Goal: Information Seeking & Learning: Learn about a topic

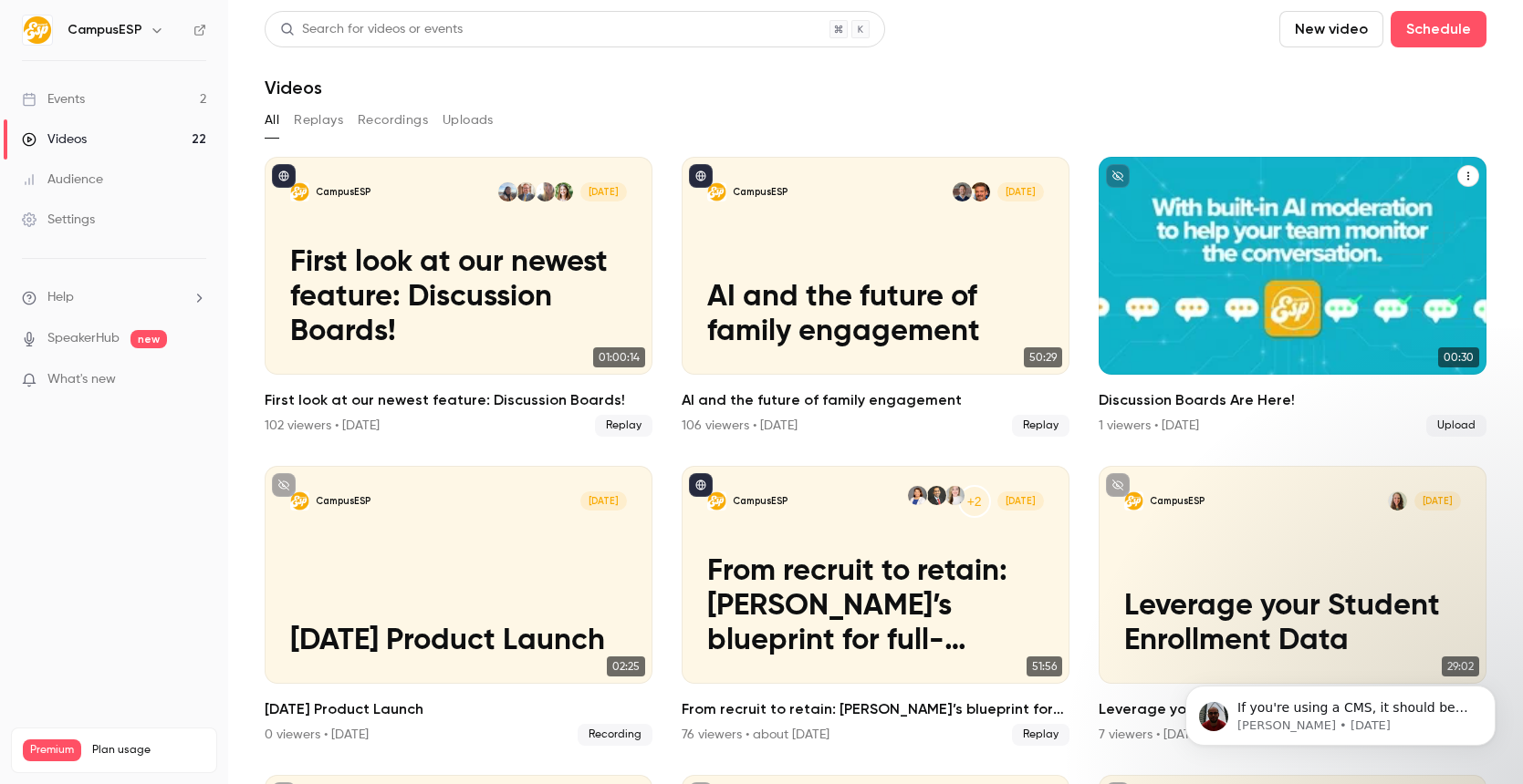
click at [1249, 395] on h2 "Discussion Boards Are Here!" at bounding box center [1292, 400] width 388 height 22
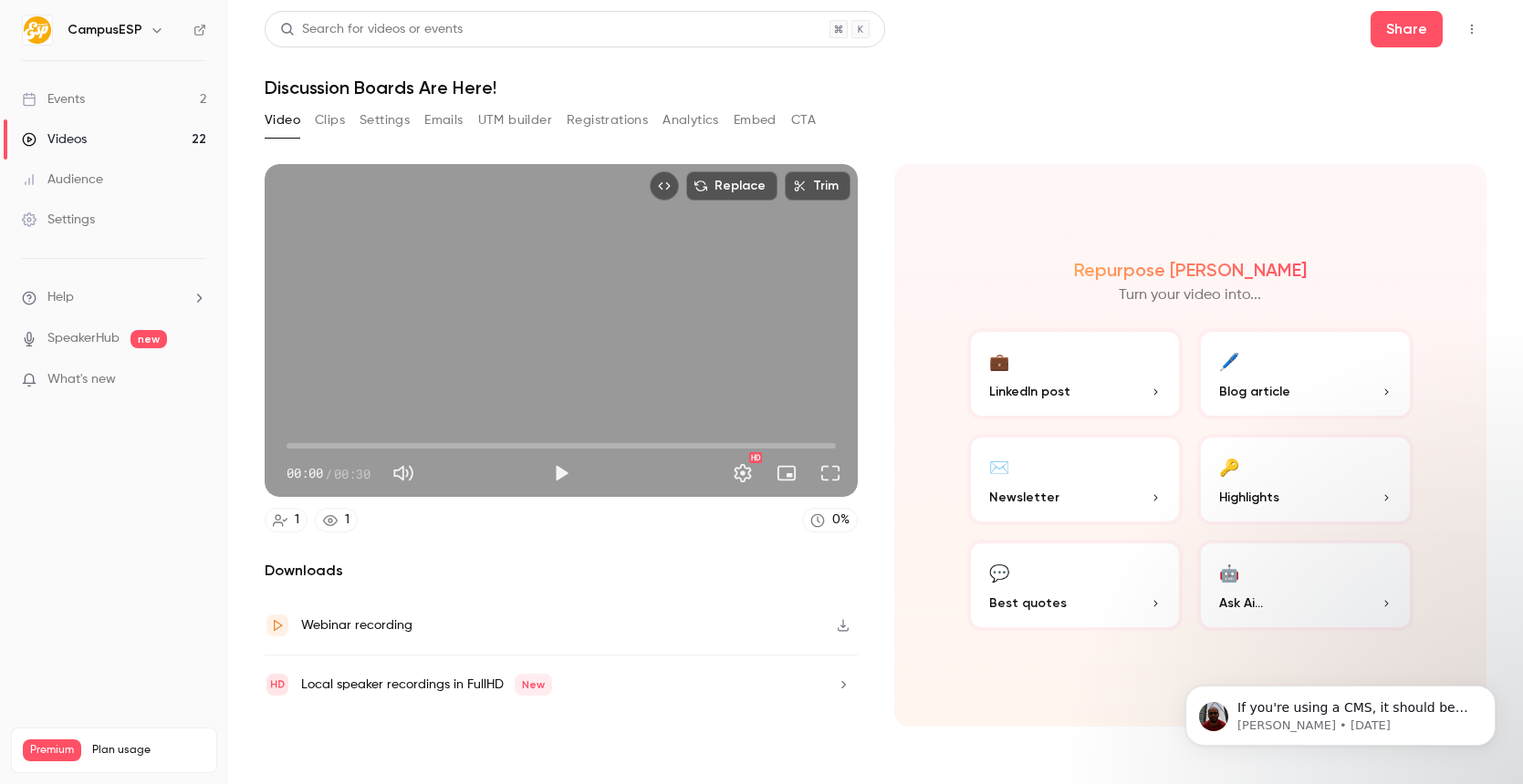
click at [554, 120] on div "Video Clips Settings Emails UTM builder Registrations Analytics Embed CTA" at bounding box center [540, 120] width 551 height 29
click at [620, 117] on button "Registrations" at bounding box center [607, 120] width 81 height 29
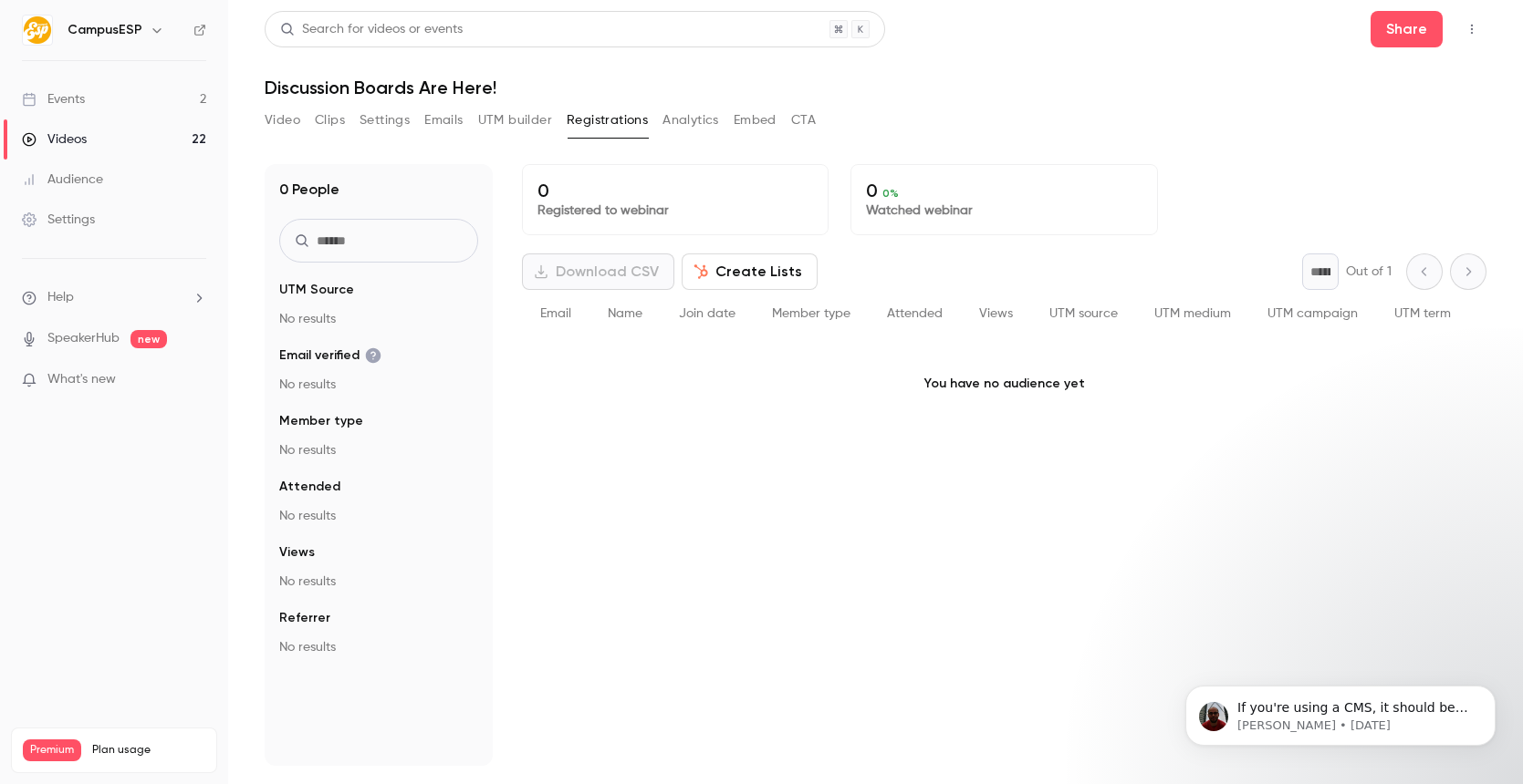
click at [515, 120] on button "UTM builder" at bounding box center [515, 120] width 74 height 29
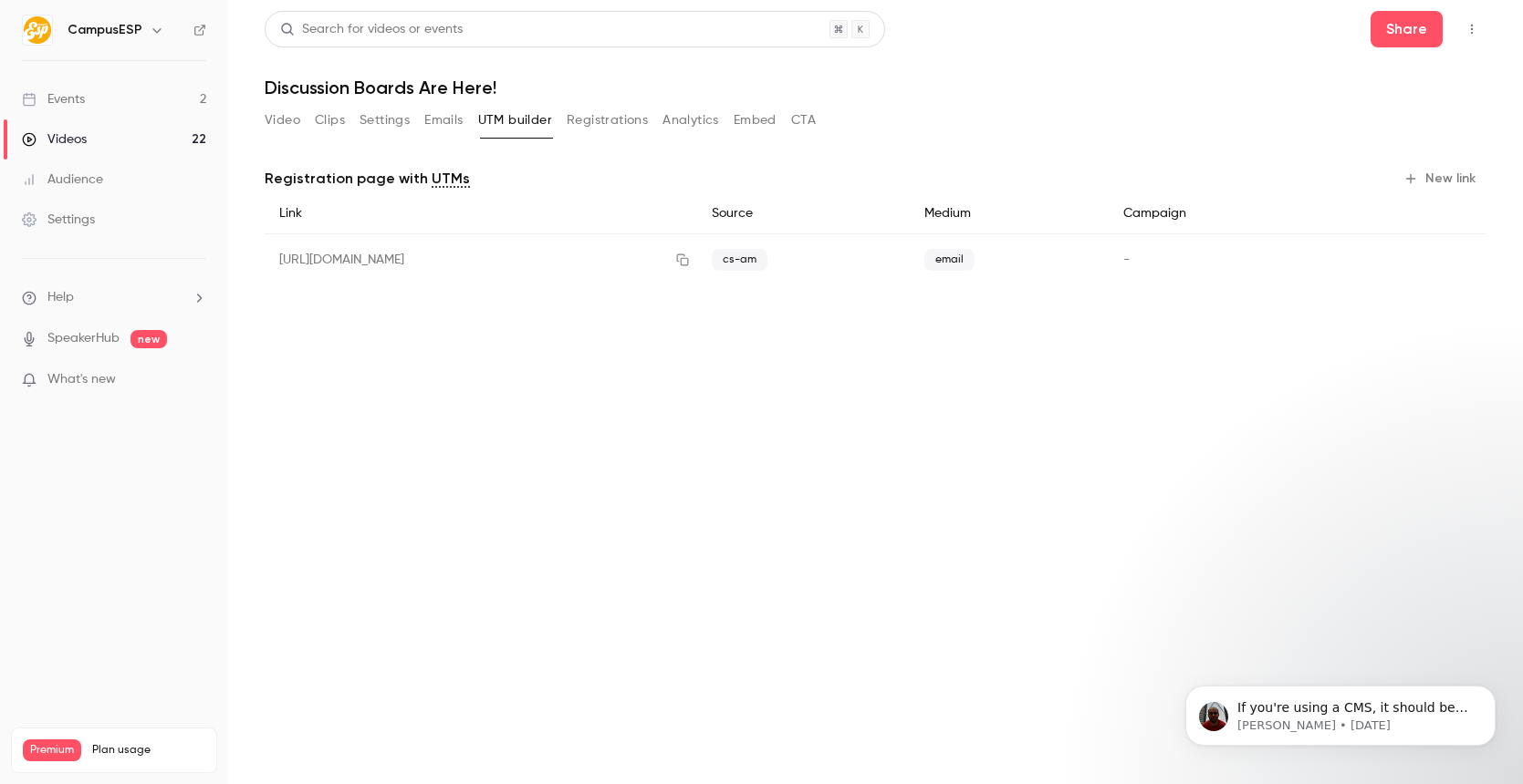
click at [456, 119] on button "Emails" at bounding box center [443, 120] width 39 height 29
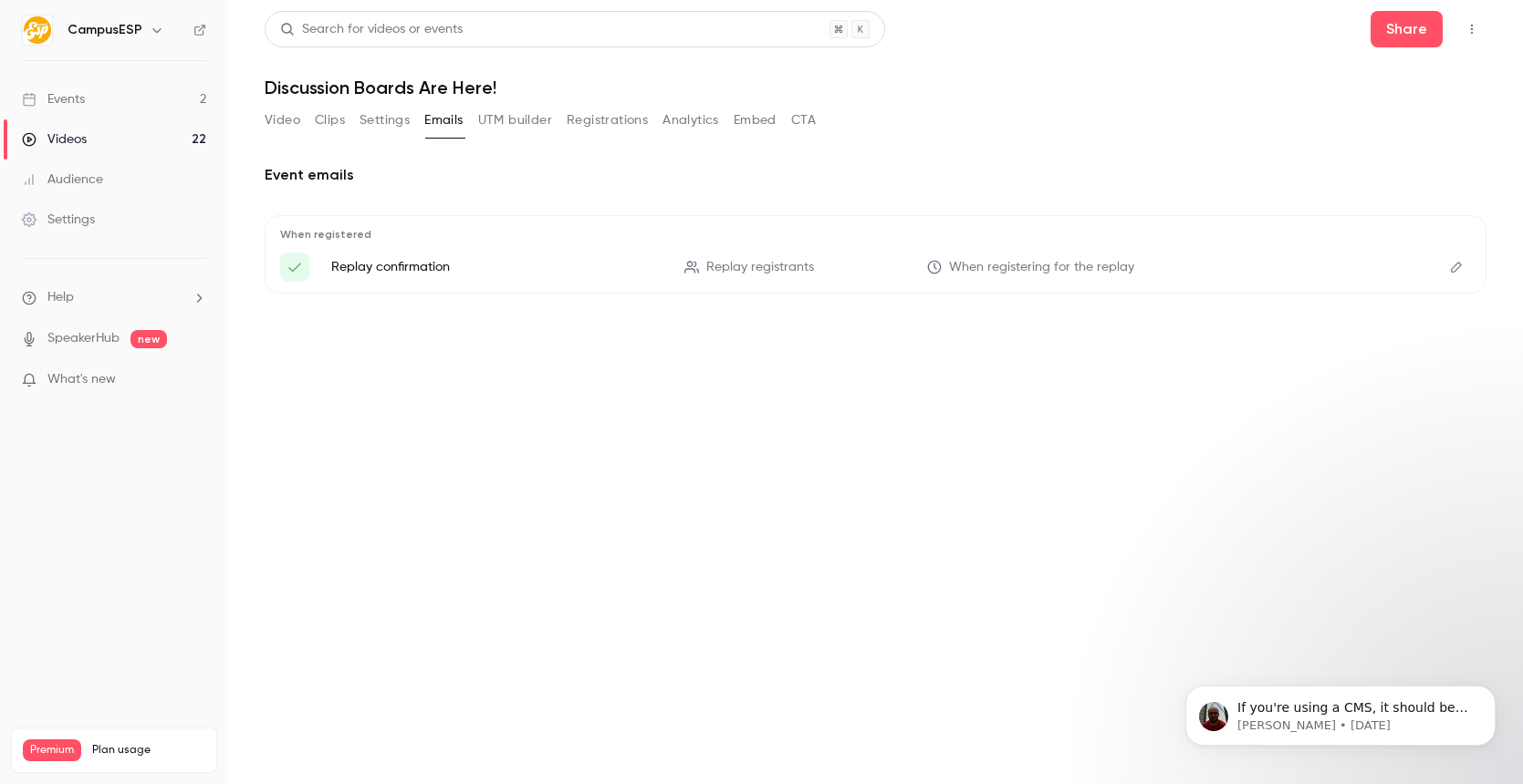
click at [685, 127] on button "Analytics" at bounding box center [690, 120] width 56 height 29
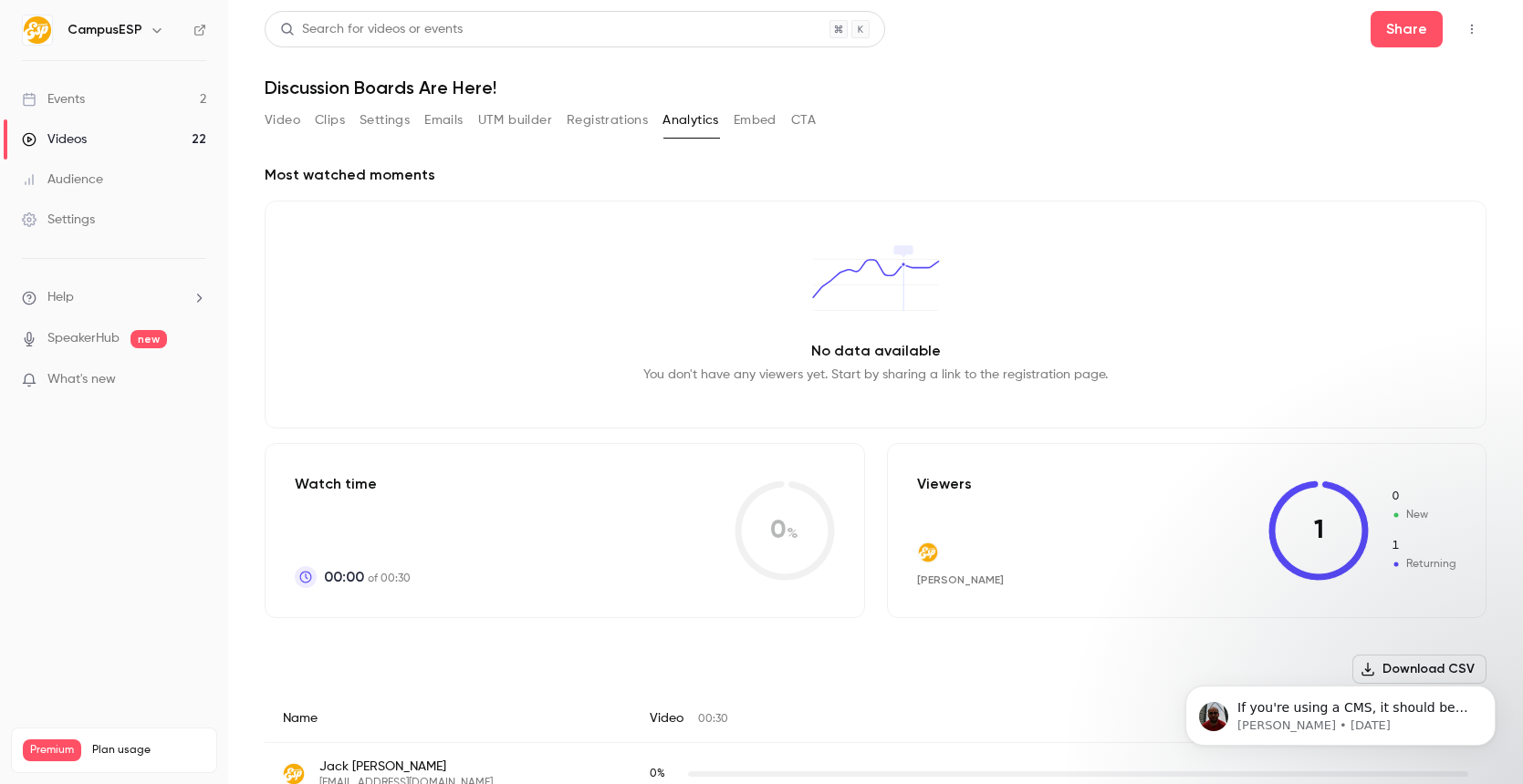
click at [760, 122] on button "Embed" at bounding box center [755, 120] width 43 height 29
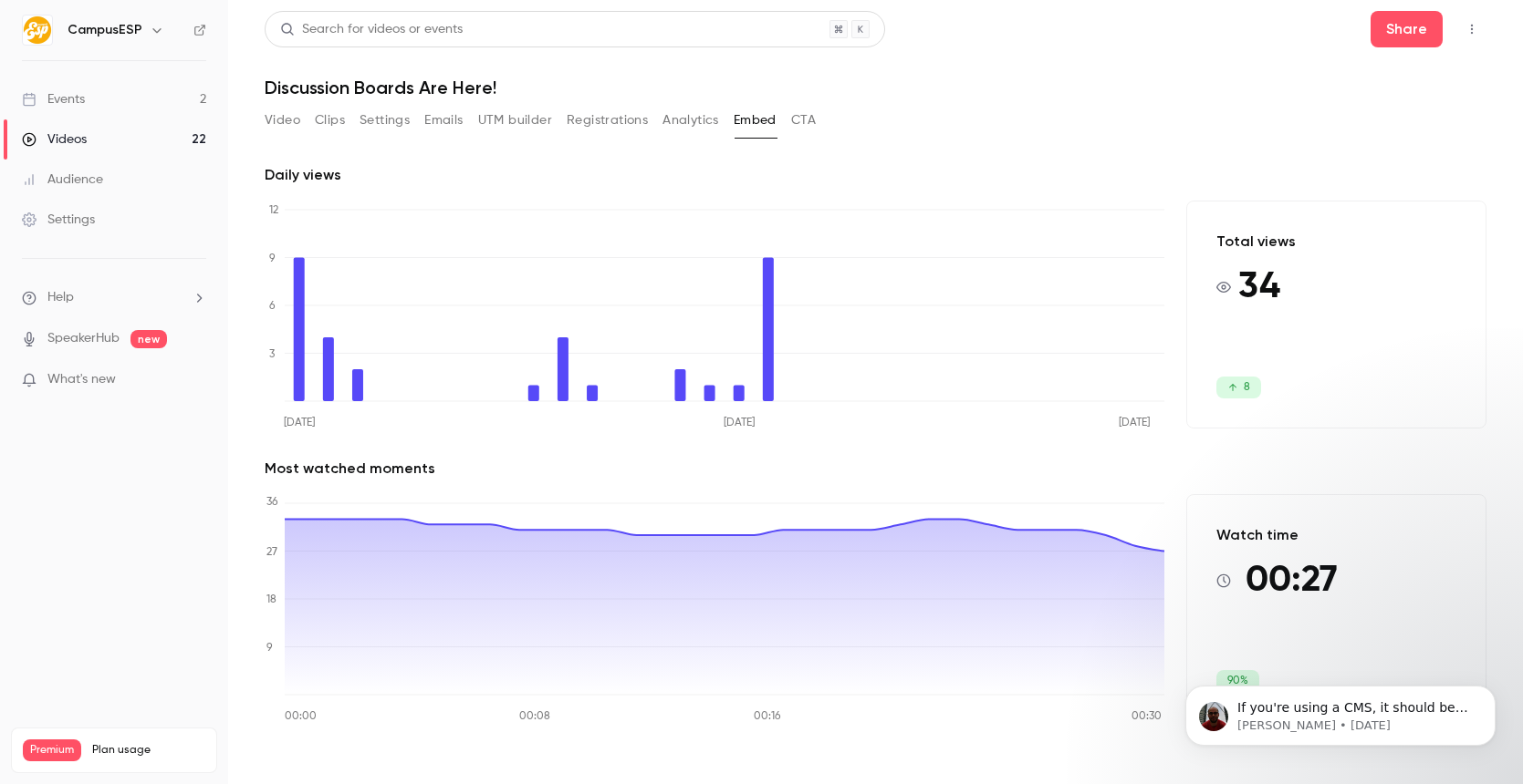
click at [161, 136] on link "Videos 22" at bounding box center [114, 140] width 228 height 41
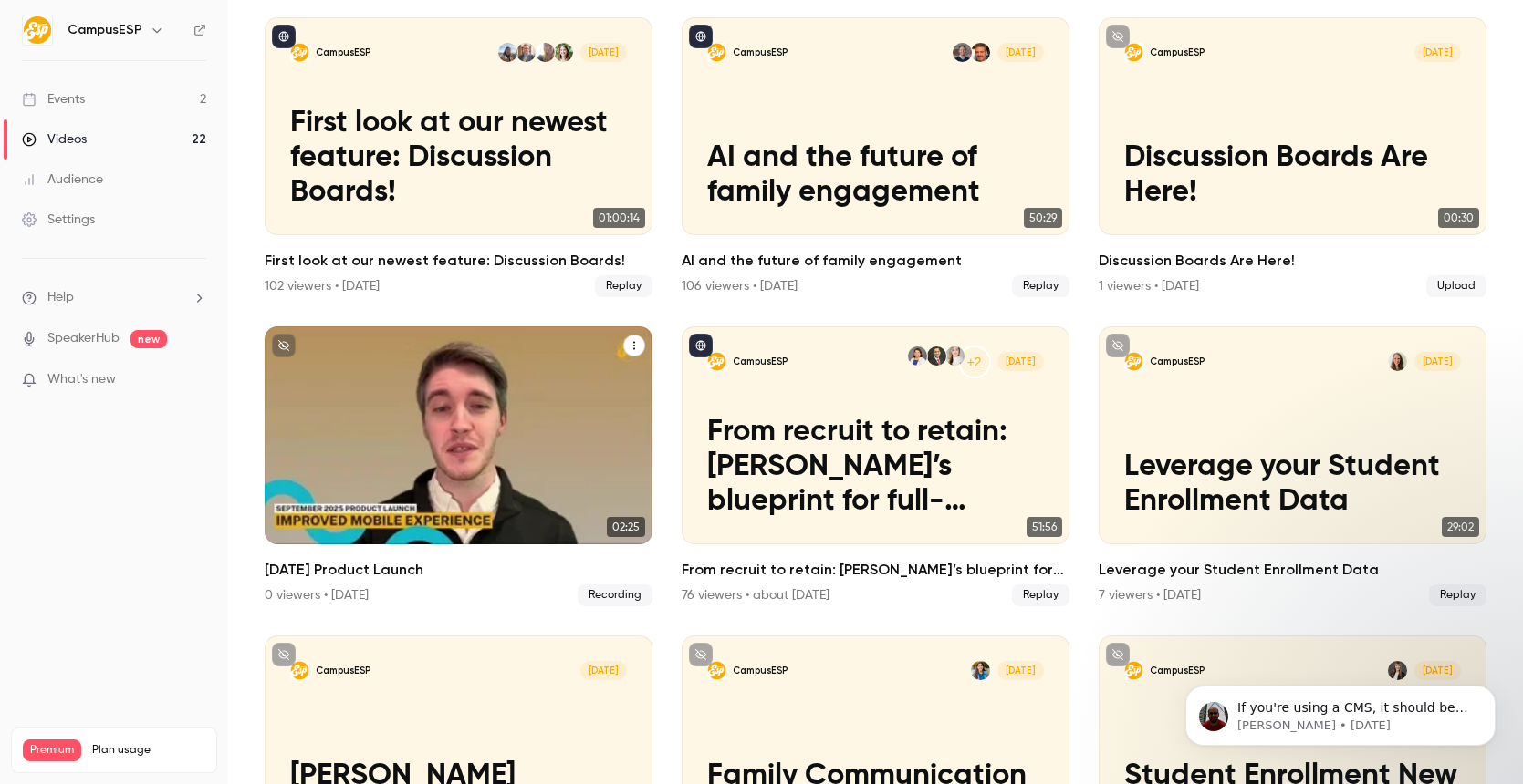
scroll to position [151, 0]
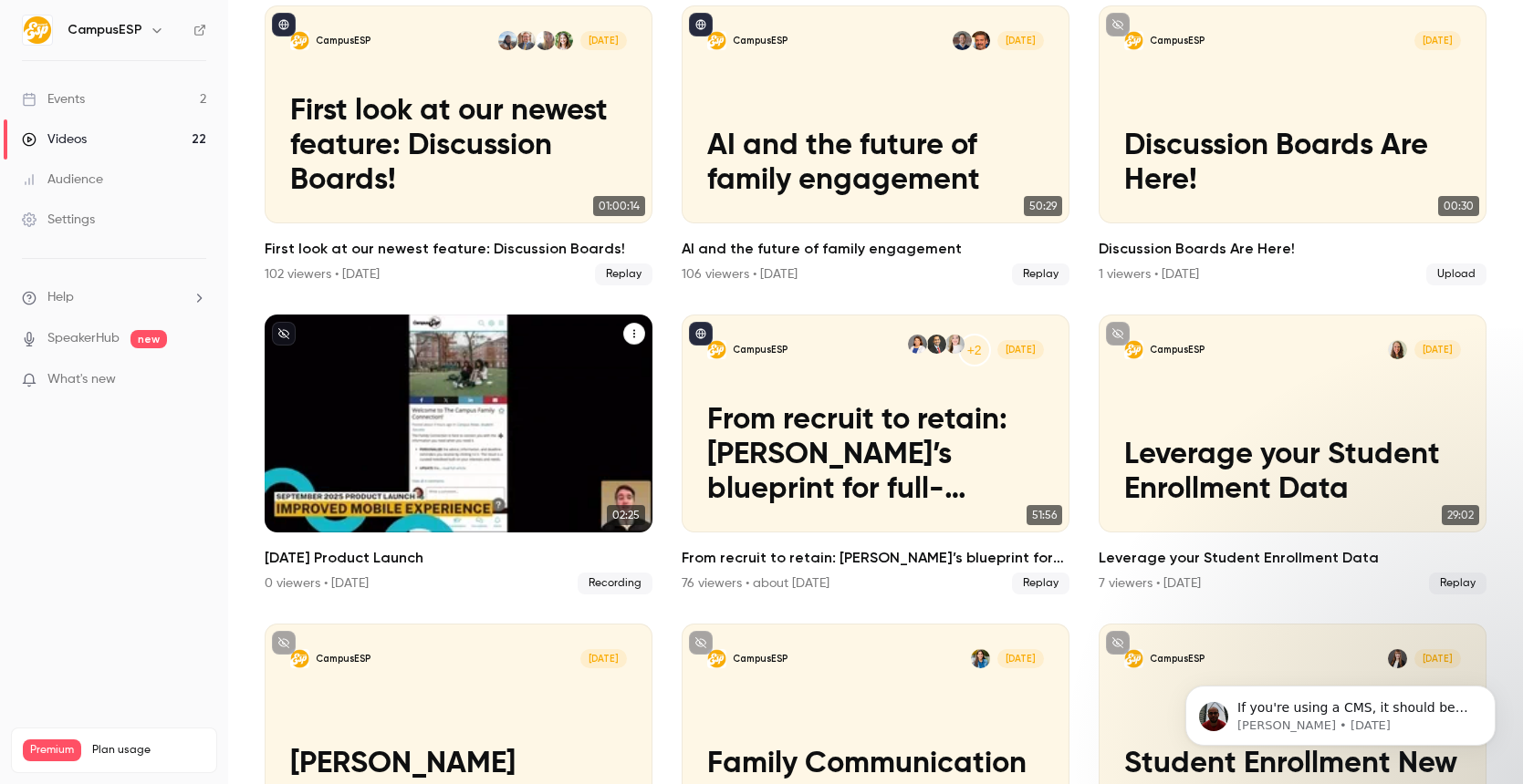
click at [480, 514] on div "CampusESP Sep [DATE] Product Launch" at bounding box center [458, 424] width 388 height 218
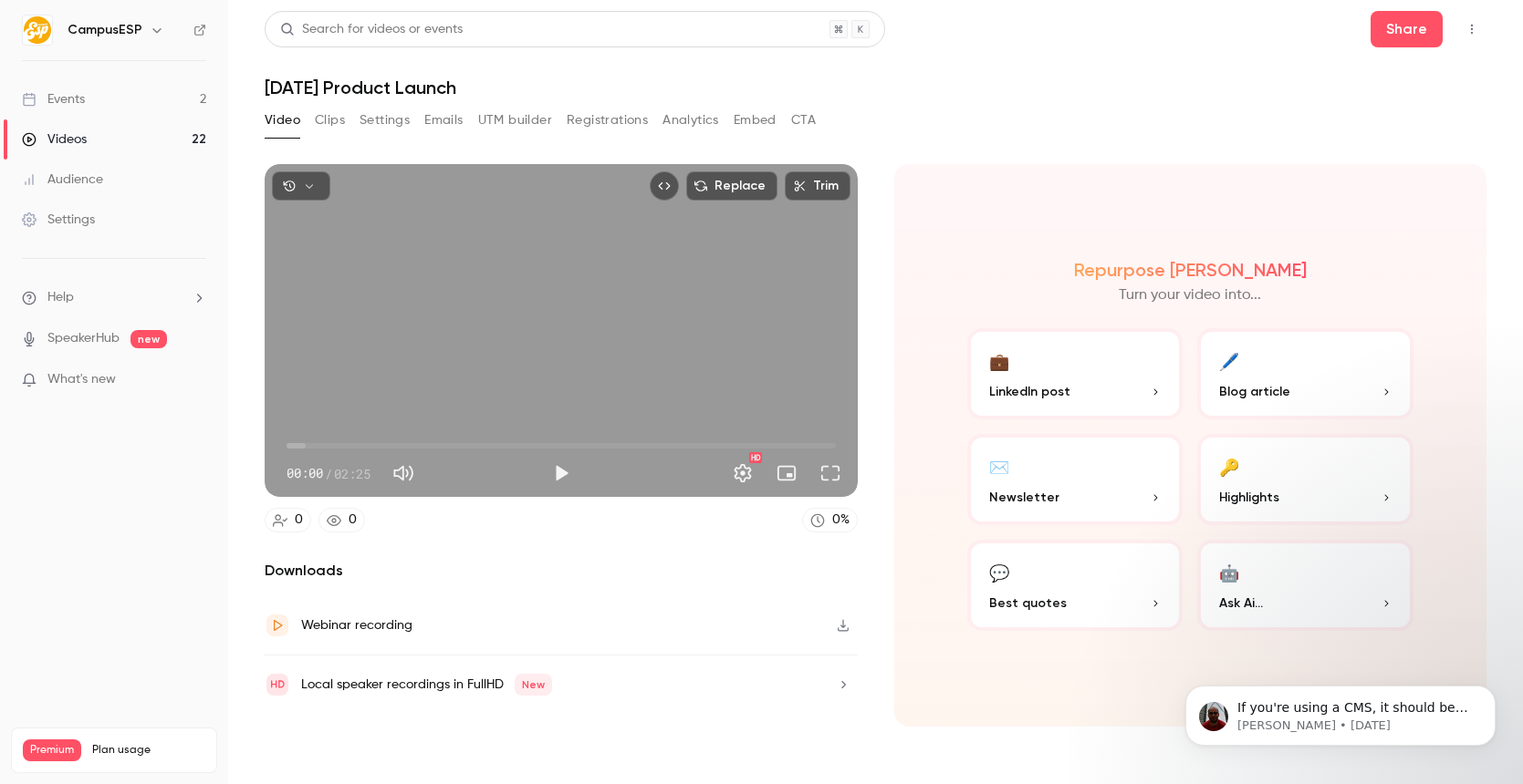
click at [739, 112] on button "Embed" at bounding box center [755, 120] width 43 height 29
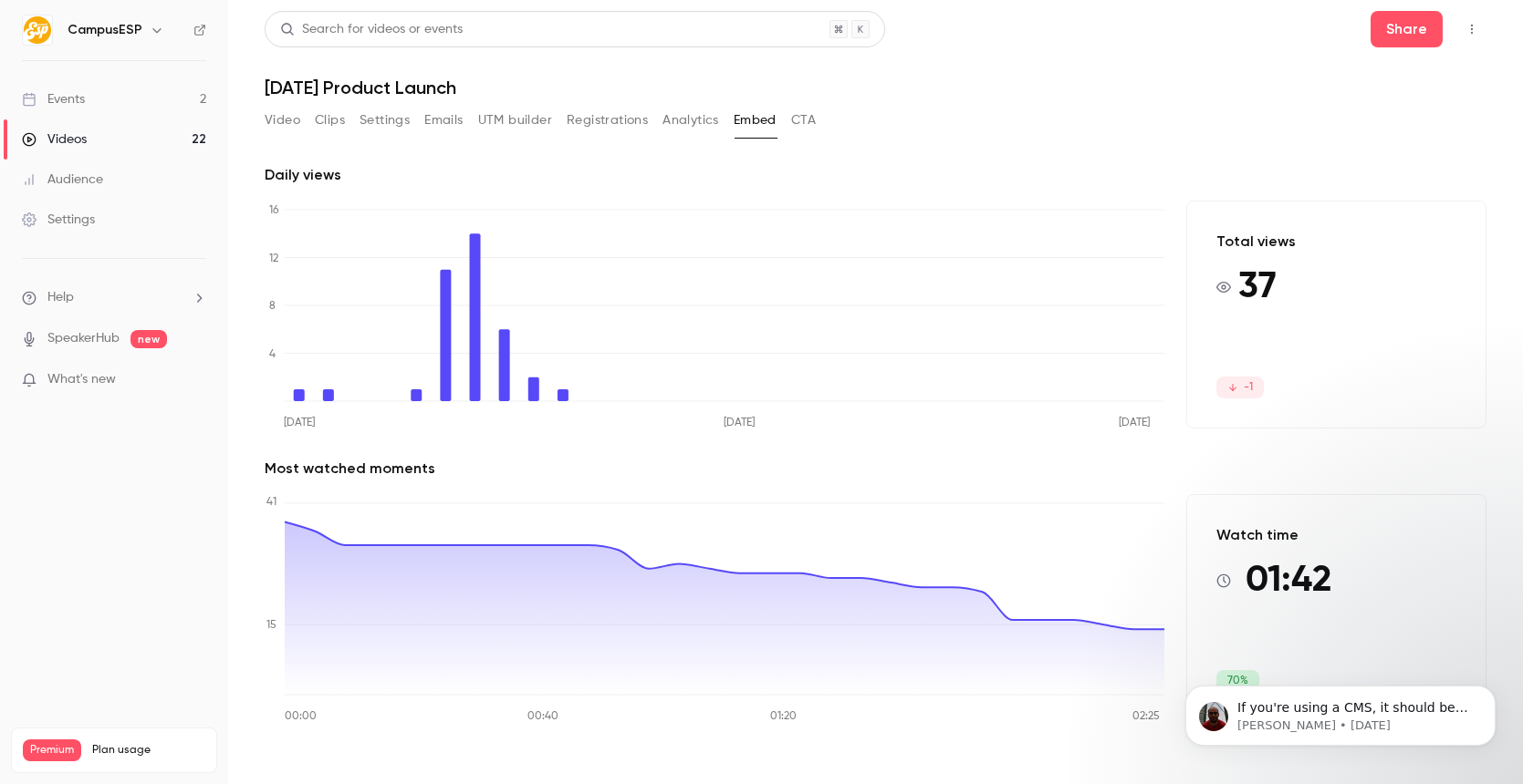
click at [117, 97] on link "Events 2" at bounding box center [114, 99] width 228 height 41
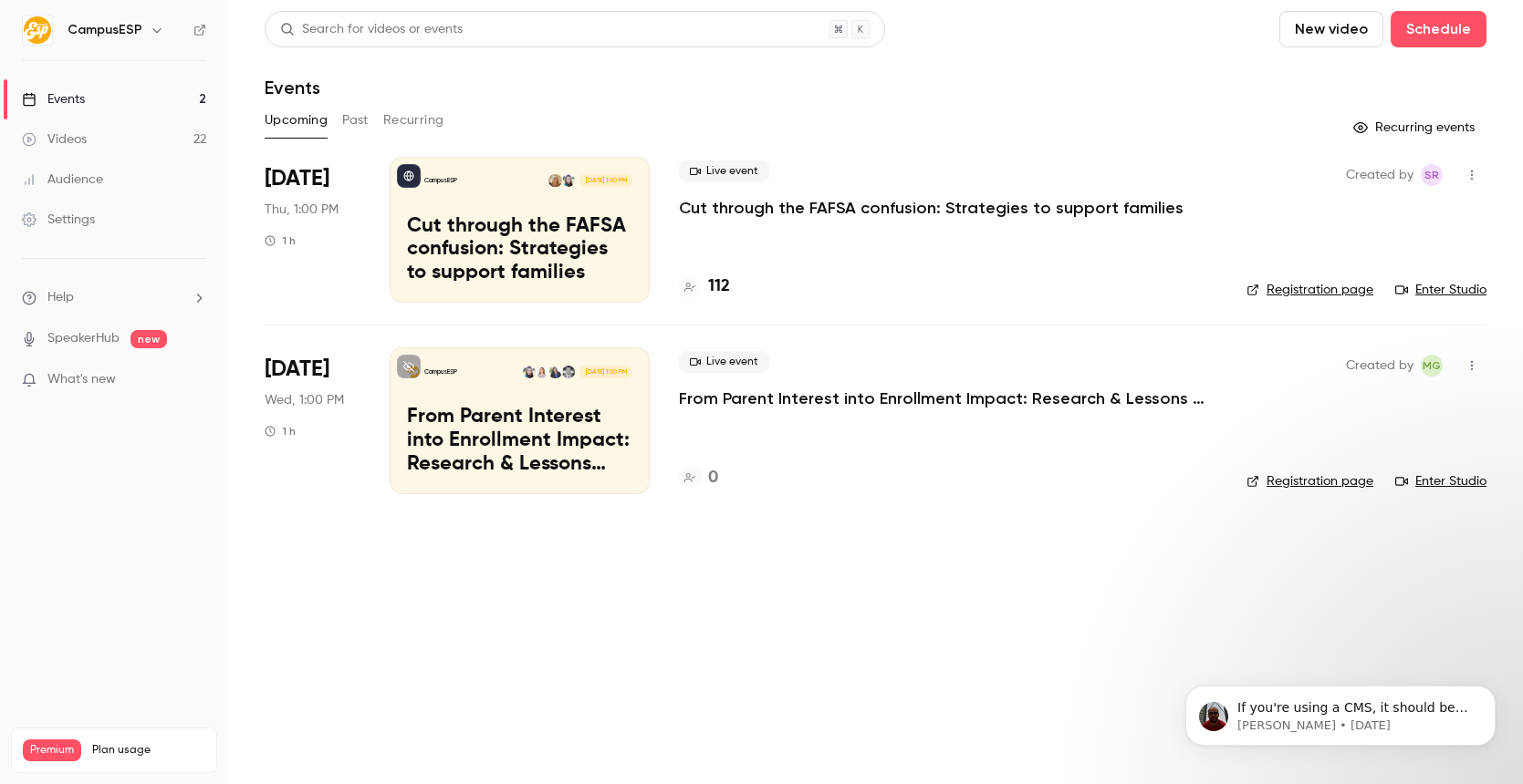
click at [355, 118] on button "Past" at bounding box center [355, 120] width 27 height 29
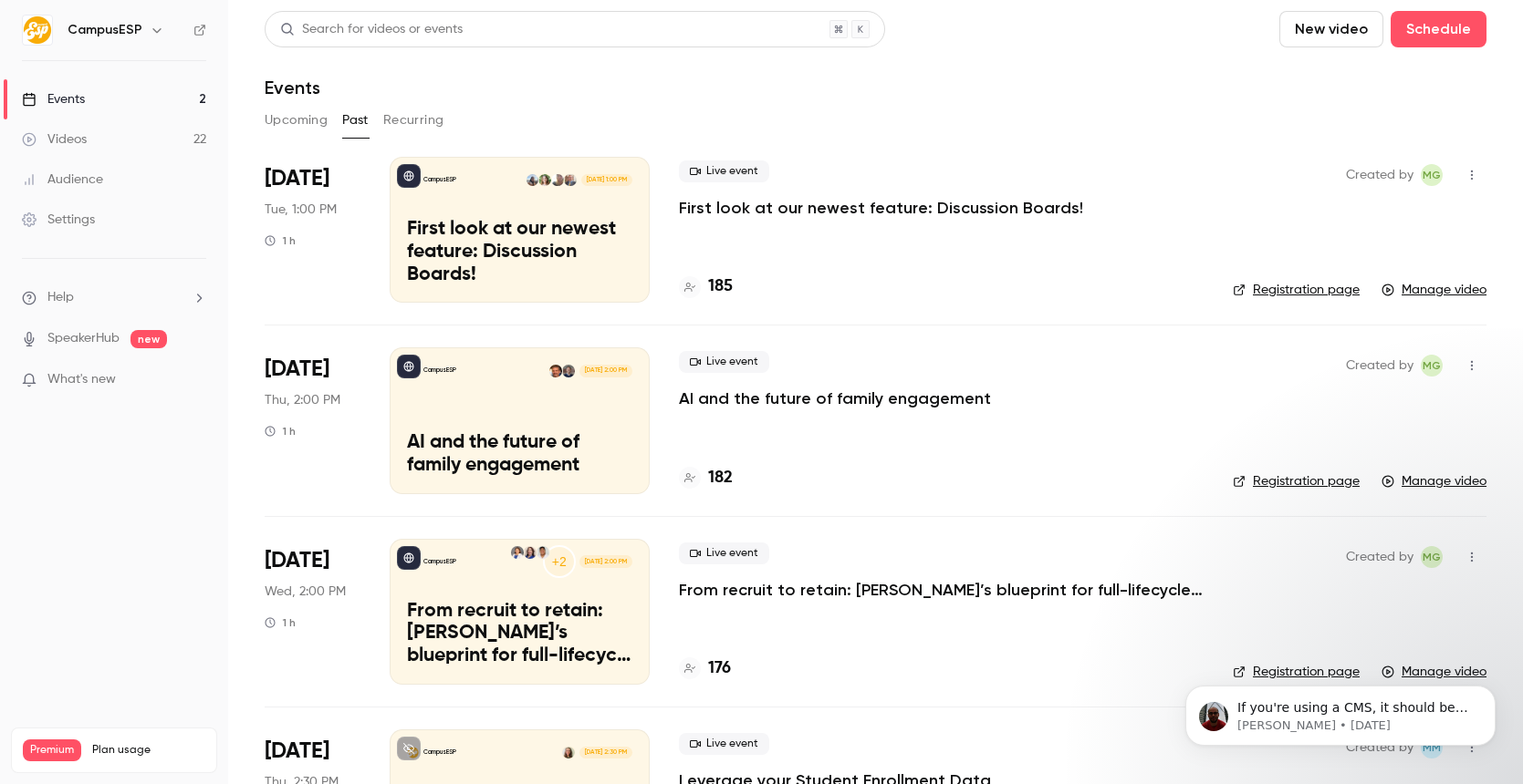
click at [400, 119] on button "Recurring" at bounding box center [414, 120] width 61 height 29
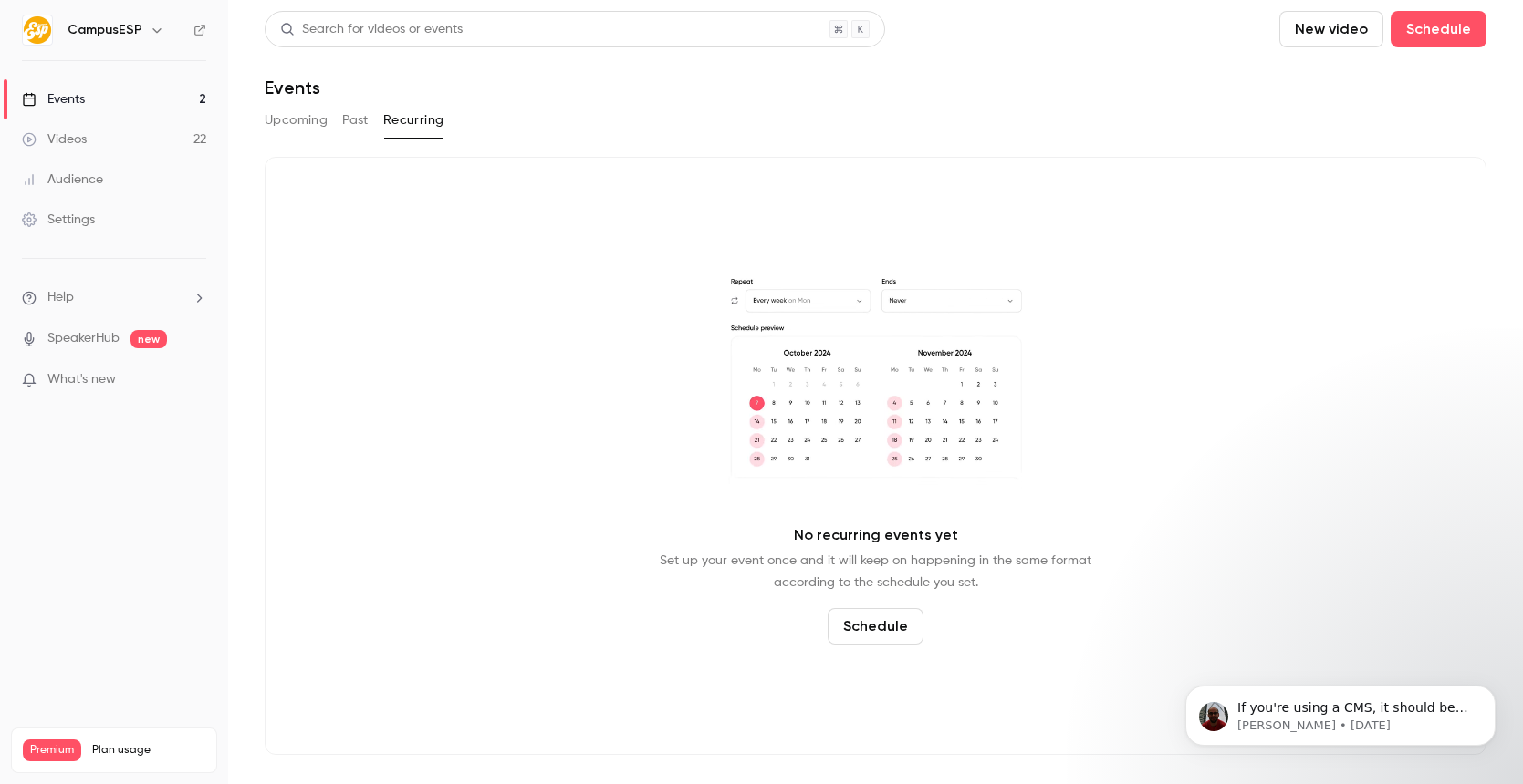
click at [307, 125] on button "Upcoming" at bounding box center [296, 120] width 63 height 29
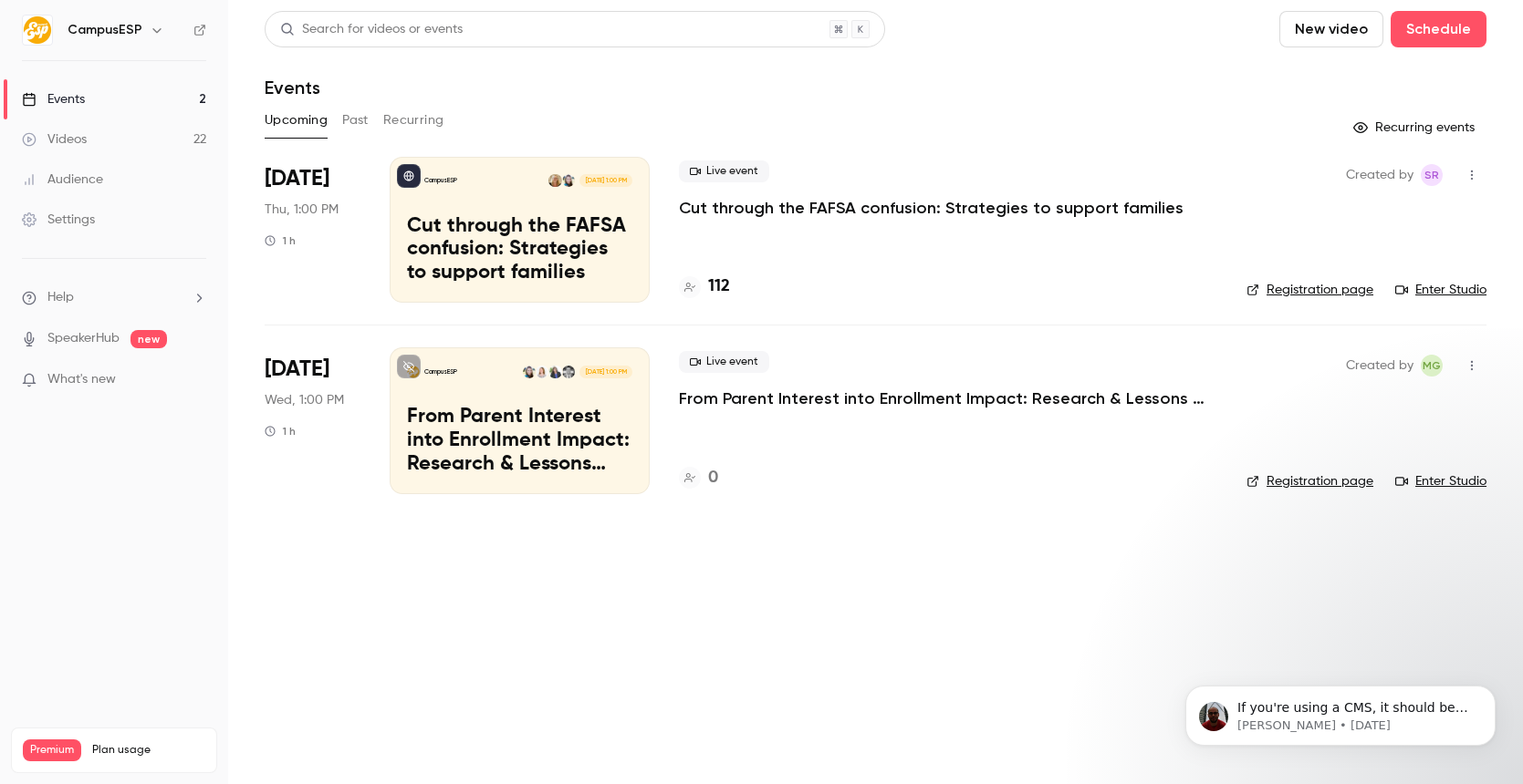
click at [369, 122] on div "Upcoming Past Recurring" at bounding box center [875, 120] width 1222 height 29
click at [360, 122] on button "Past" at bounding box center [355, 120] width 27 height 29
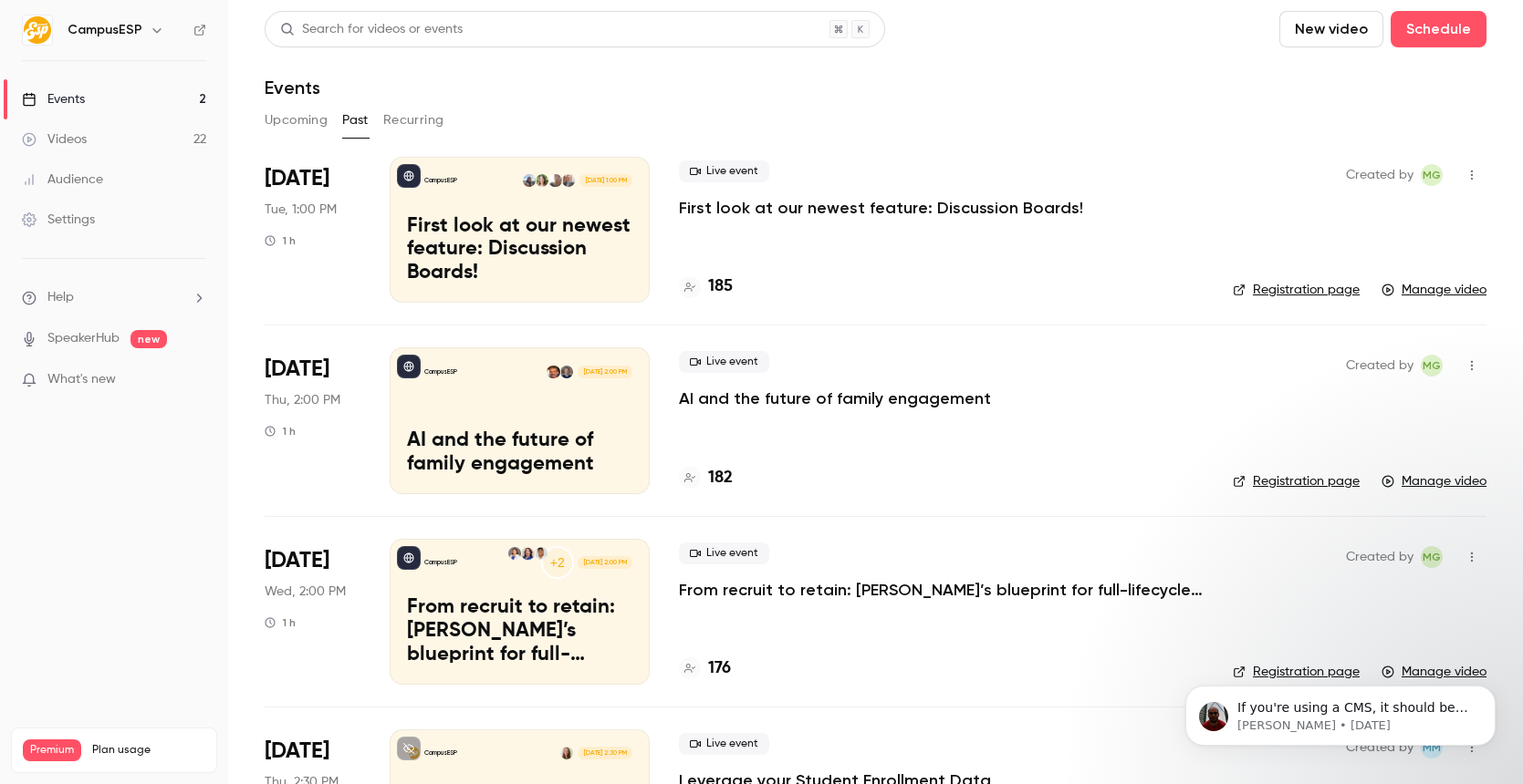
click at [760, 211] on p "First look at our newest feature: Discussion Boards!" at bounding box center [880, 208] width 404 height 22
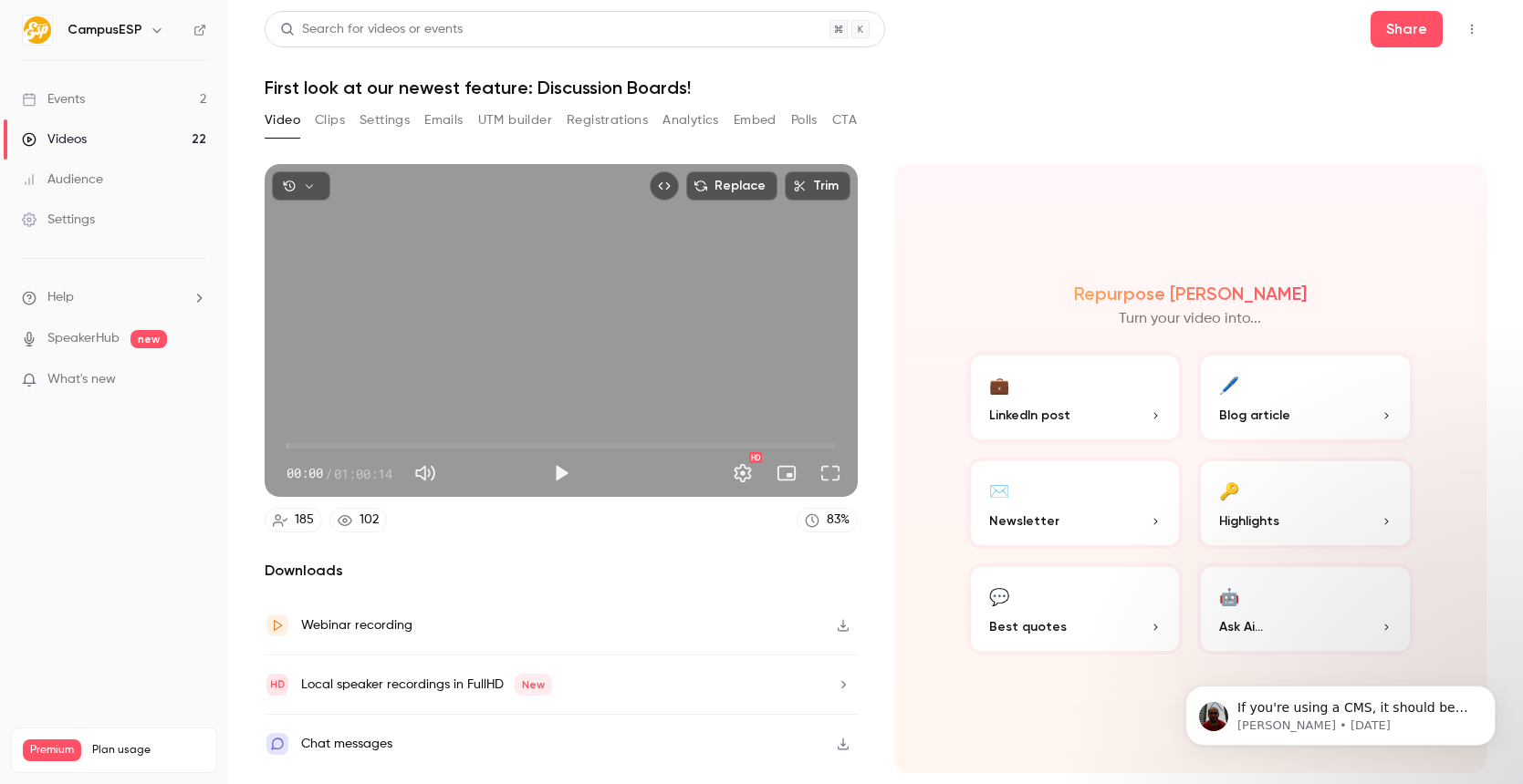
click at [573, 122] on button "Registrations" at bounding box center [607, 120] width 81 height 29
